Goal: Complete application form: Complete application form

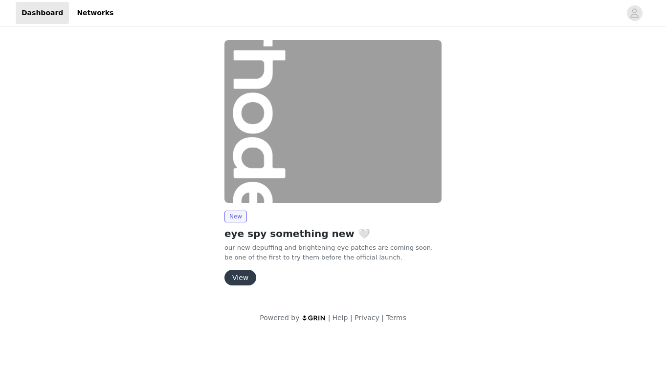
click at [240, 274] on button "View" at bounding box center [240, 278] width 32 height 16
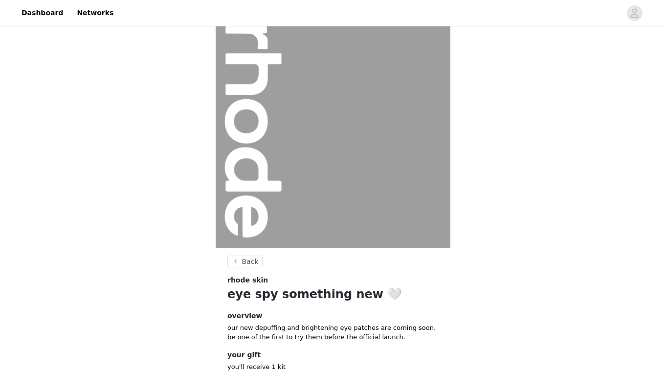
scroll to position [64, 0]
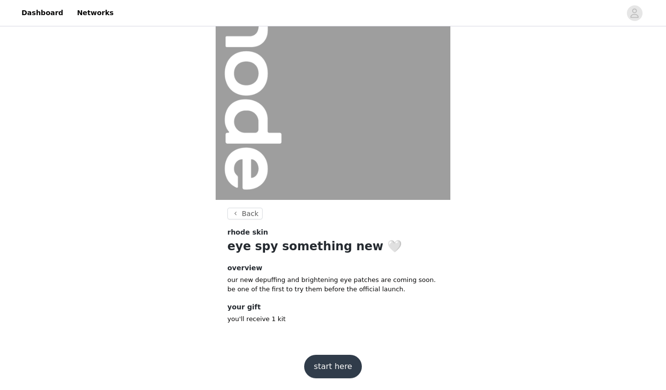
click at [321, 360] on button "start here" at bounding box center [333, 366] width 58 height 23
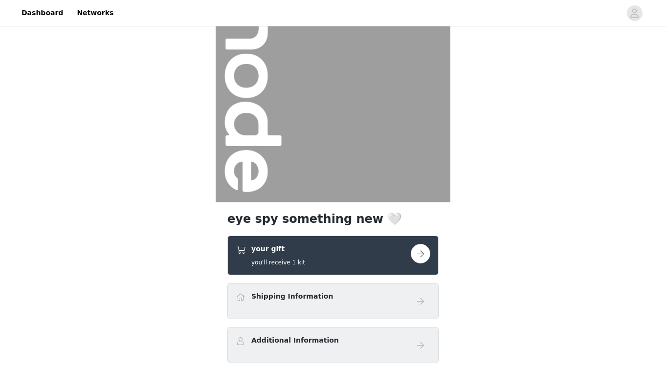
scroll to position [117, 0]
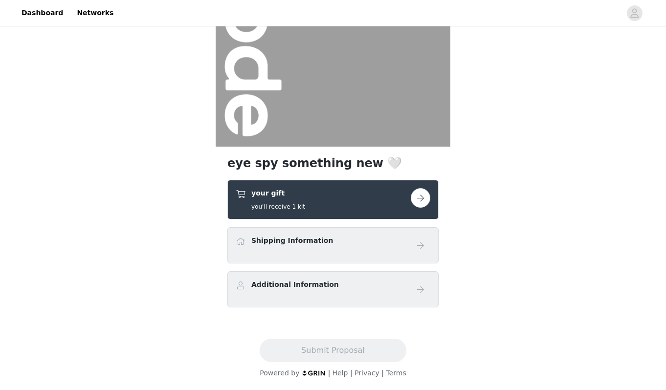
click at [409, 196] on div "your gift you'll receive 1 kit" at bounding box center [323, 199] width 175 height 23
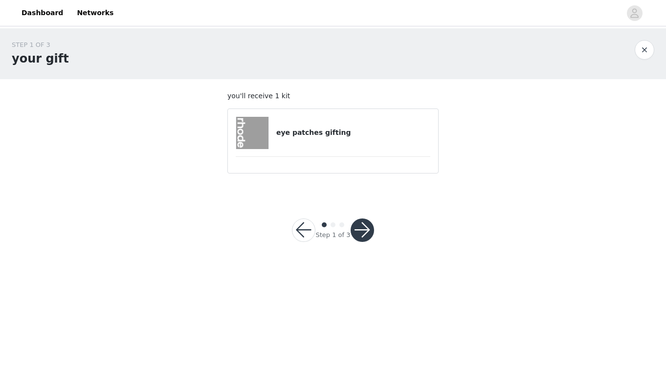
click at [312, 143] on div "eye patches gifting" at bounding box center [333, 133] width 195 height 32
click at [360, 239] on button "button" at bounding box center [361, 229] width 23 height 23
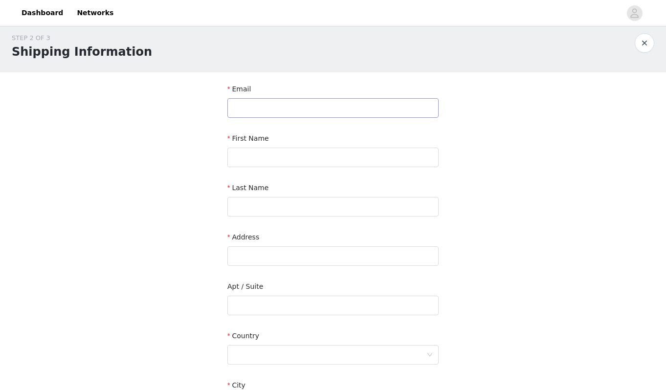
scroll to position [9, 0]
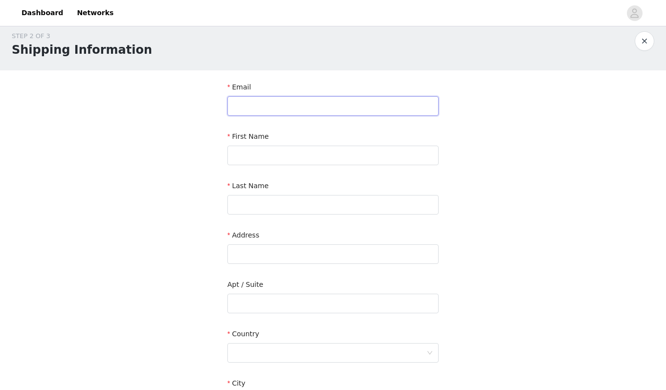
click at [264, 97] on input "text" at bounding box center [332, 106] width 211 height 20
type input "jacindabean@gmail.com"
type input "Jacinda"
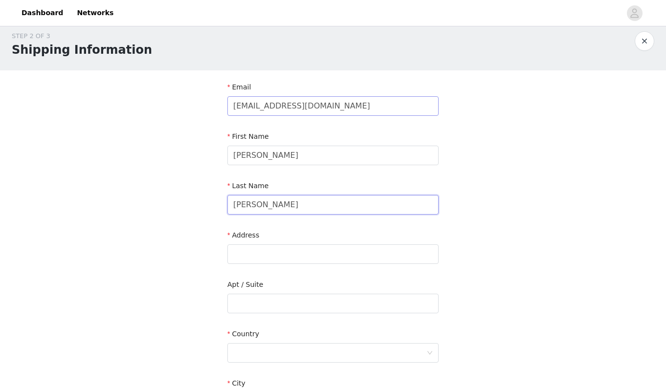
type input "Heintz"
type input "4000 Paige St"
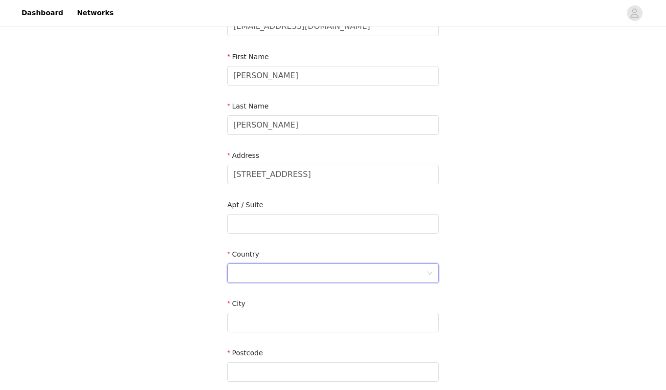
scroll to position [85, 0]
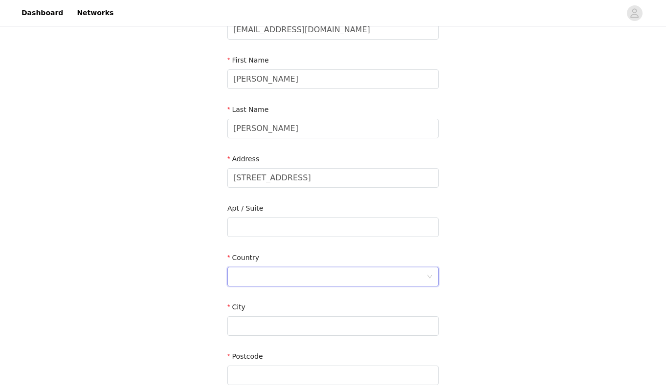
click at [287, 279] on div at bounding box center [329, 276] width 193 height 19
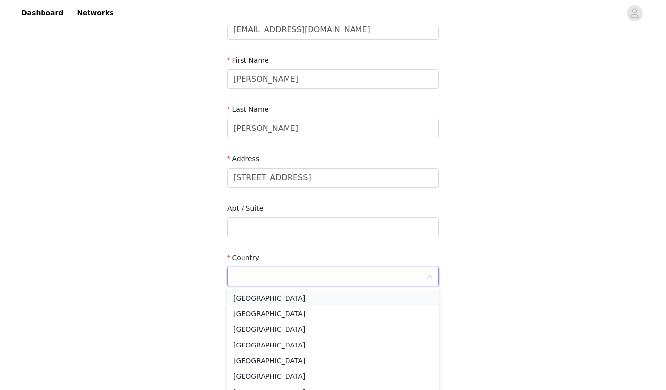
click at [321, 299] on li "United States" at bounding box center [332, 298] width 211 height 16
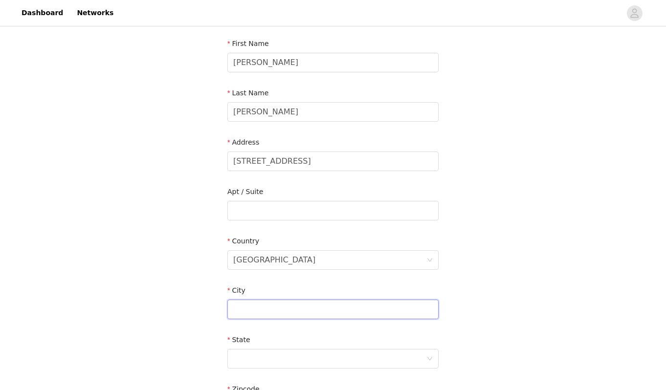
scroll to position [103, 0]
click at [306, 304] on input "text" at bounding box center [332, 309] width 211 height 20
type input "Los Angeles"
click at [318, 353] on div at bounding box center [329, 358] width 193 height 19
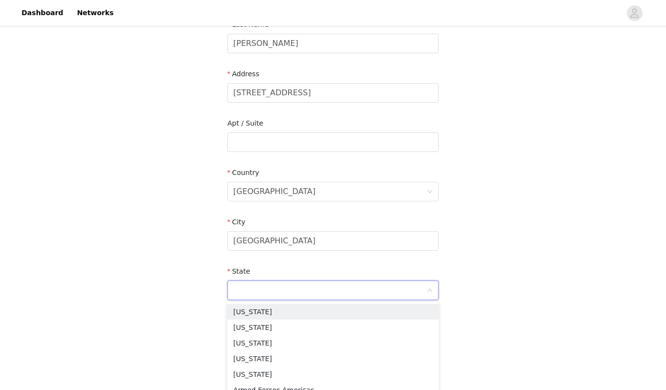
scroll to position [182, 0]
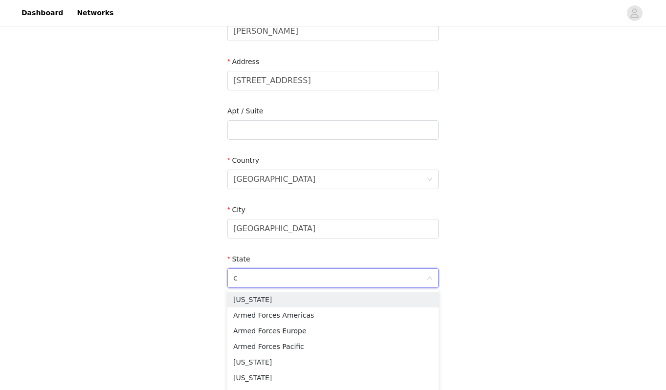
type input "ca"
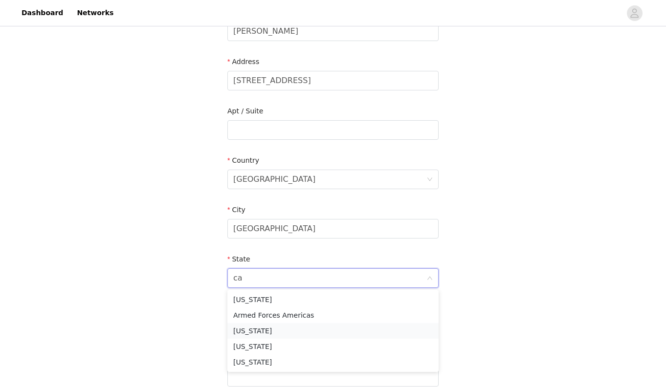
click at [263, 328] on li "California" at bounding box center [332, 331] width 211 height 16
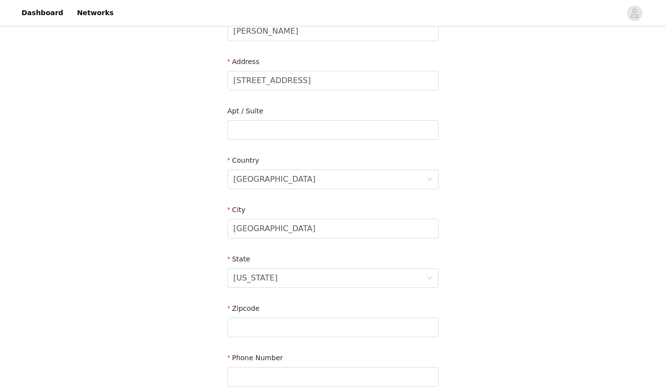
scroll to position [201, 0]
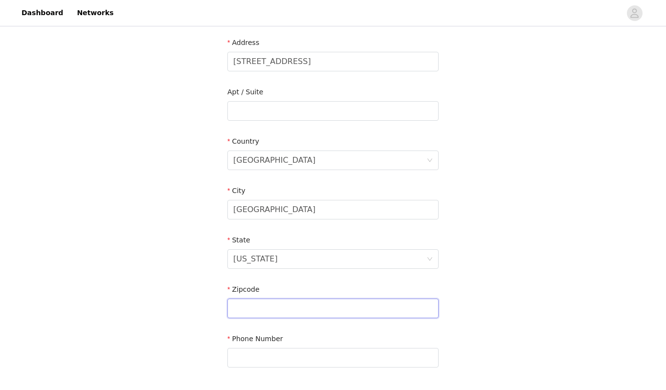
click at [252, 313] on input "text" at bounding box center [332, 309] width 211 height 20
type input "90031"
click at [175, 300] on div "STEP 2 OF 3 Shipping Information Email jacindabean@gmail.com First Name Jacinda…" at bounding box center [333, 111] width 666 height 568
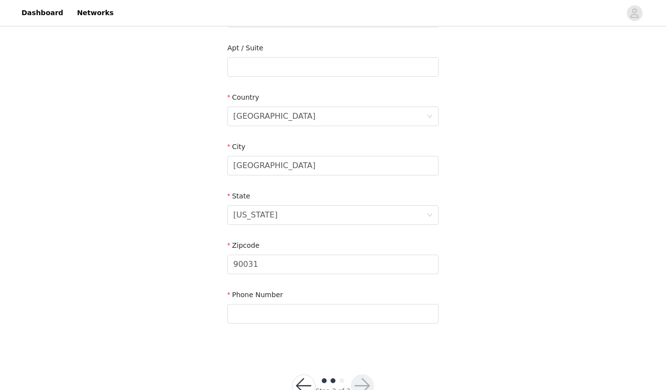
scroll to position [276, 0]
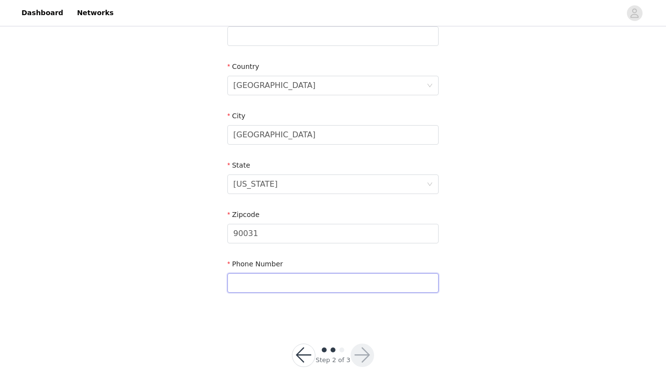
click at [309, 284] on input "text" at bounding box center [332, 283] width 211 height 20
type input "7075436600"
click at [499, 317] on div "STEP 2 OF 3 Shipping Information Email jacindabean@gmail.com First Name Jacinda…" at bounding box center [333, 36] width 666 height 568
click at [360, 354] on button "button" at bounding box center [361, 355] width 23 height 23
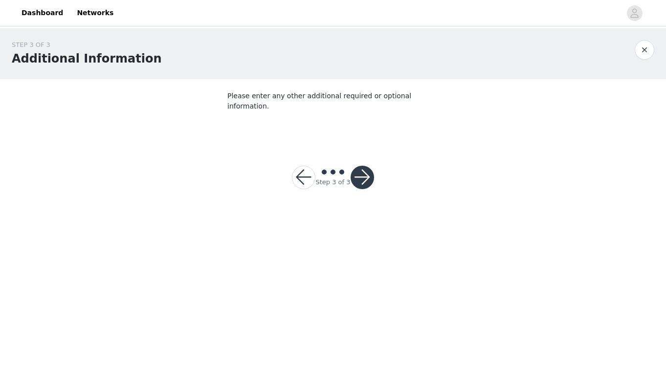
click at [361, 166] on button "button" at bounding box center [361, 177] width 23 height 23
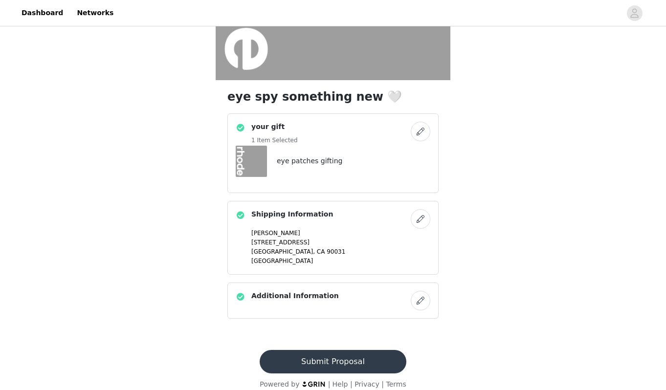
scroll to position [194, 0]
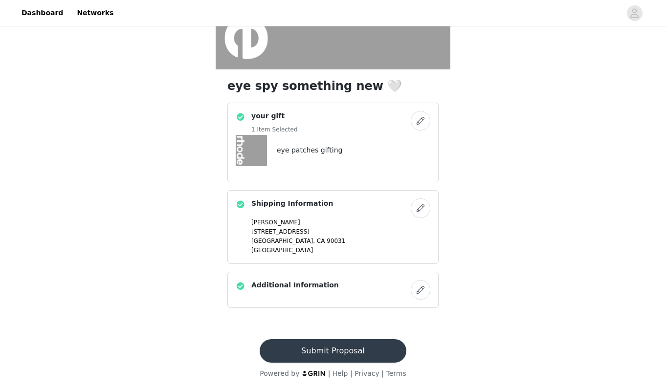
click at [335, 352] on button "Submit Proposal" at bounding box center [333, 350] width 146 height 23
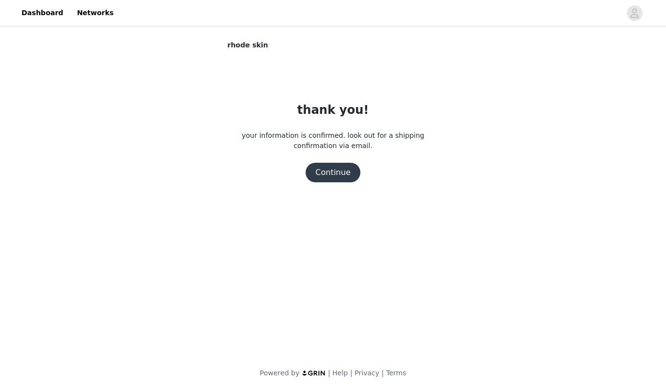
click at [333, 173] on button "Continue" at bounding box center [333, 173] width 55 height 20
